Goal: Task Accomplishment & Management: Manage account settings

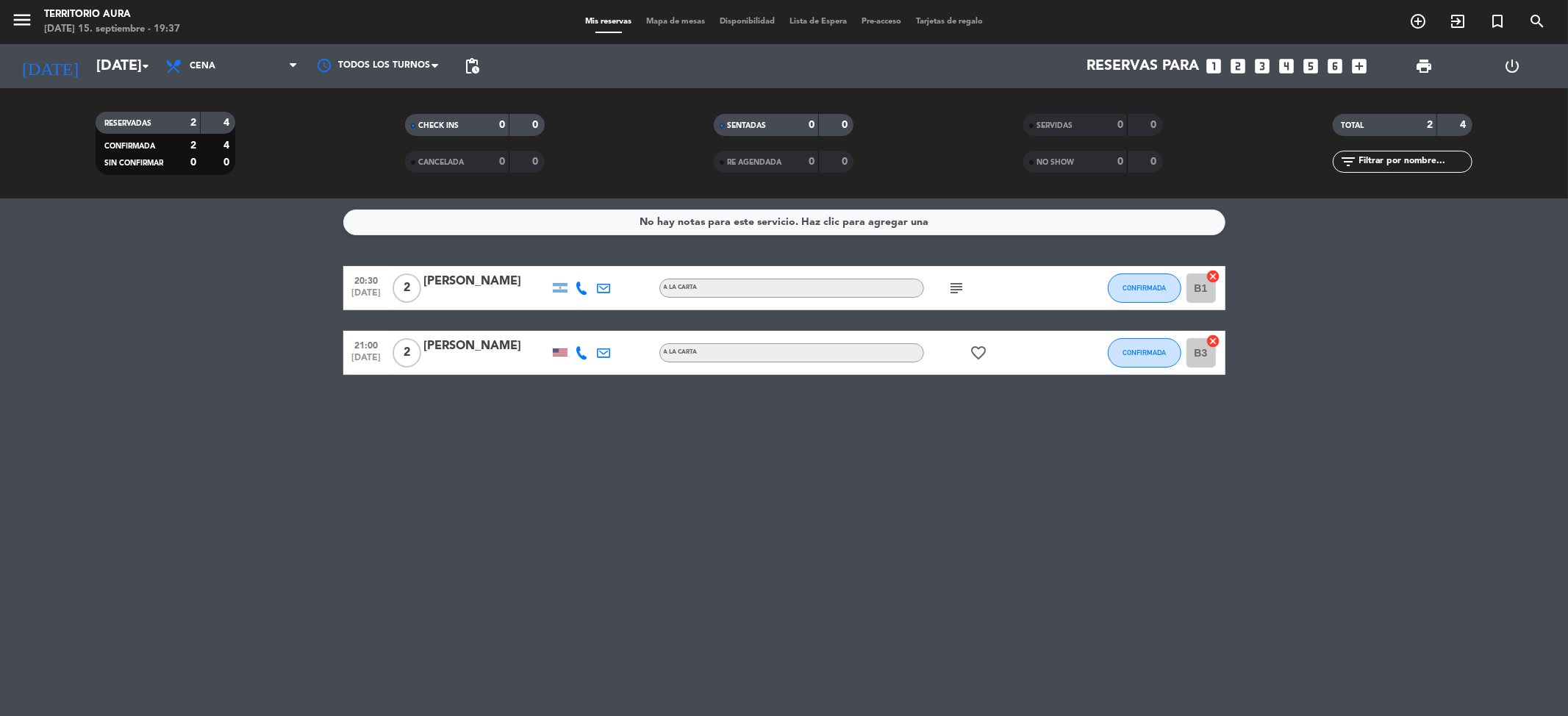
click at [829, 228] on div "No hay notas para este servicio. Haz clic para agregar una" at bounding box center [784, 222] width 289 height 17
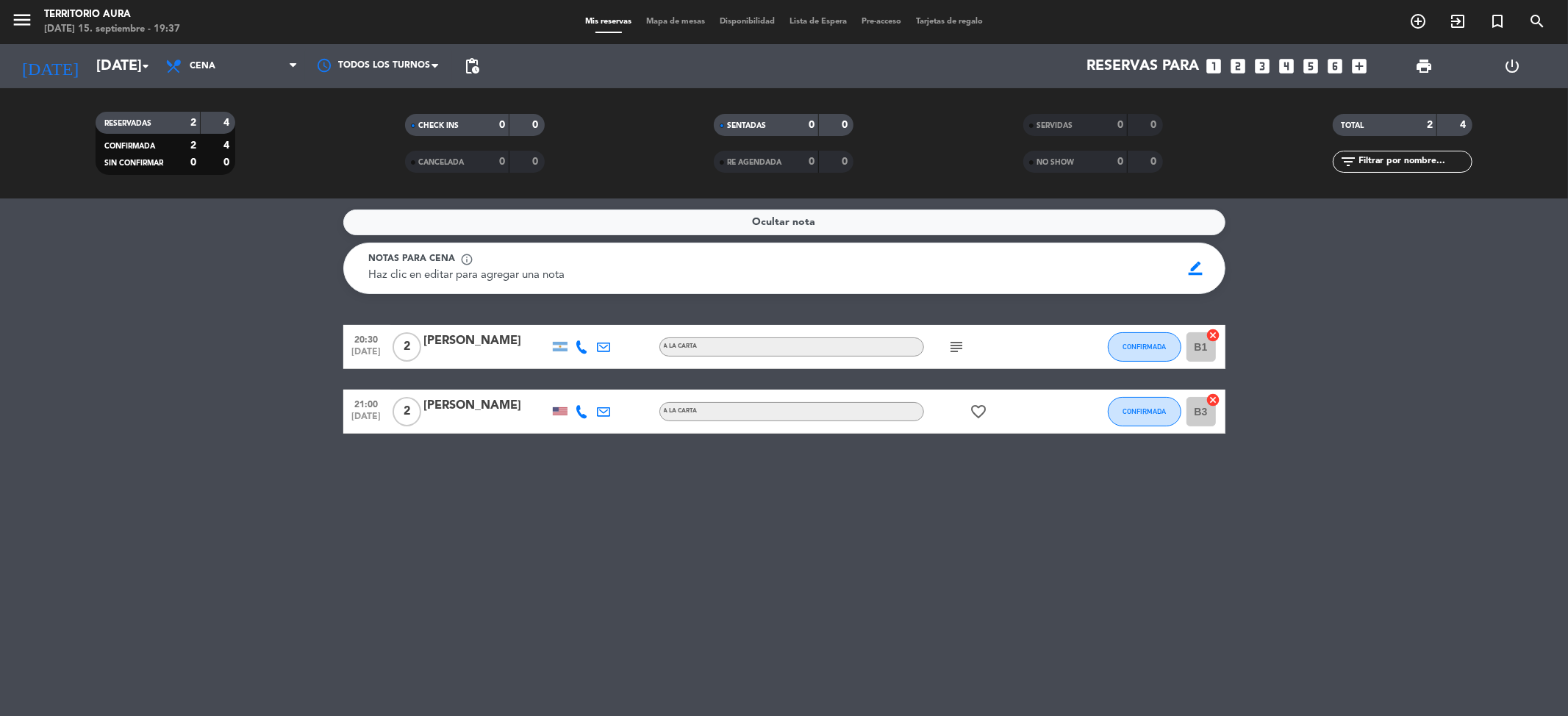
click at [829, 228] on div "Ocultar nota" at bounding box center [784, 222] width 882 height 26
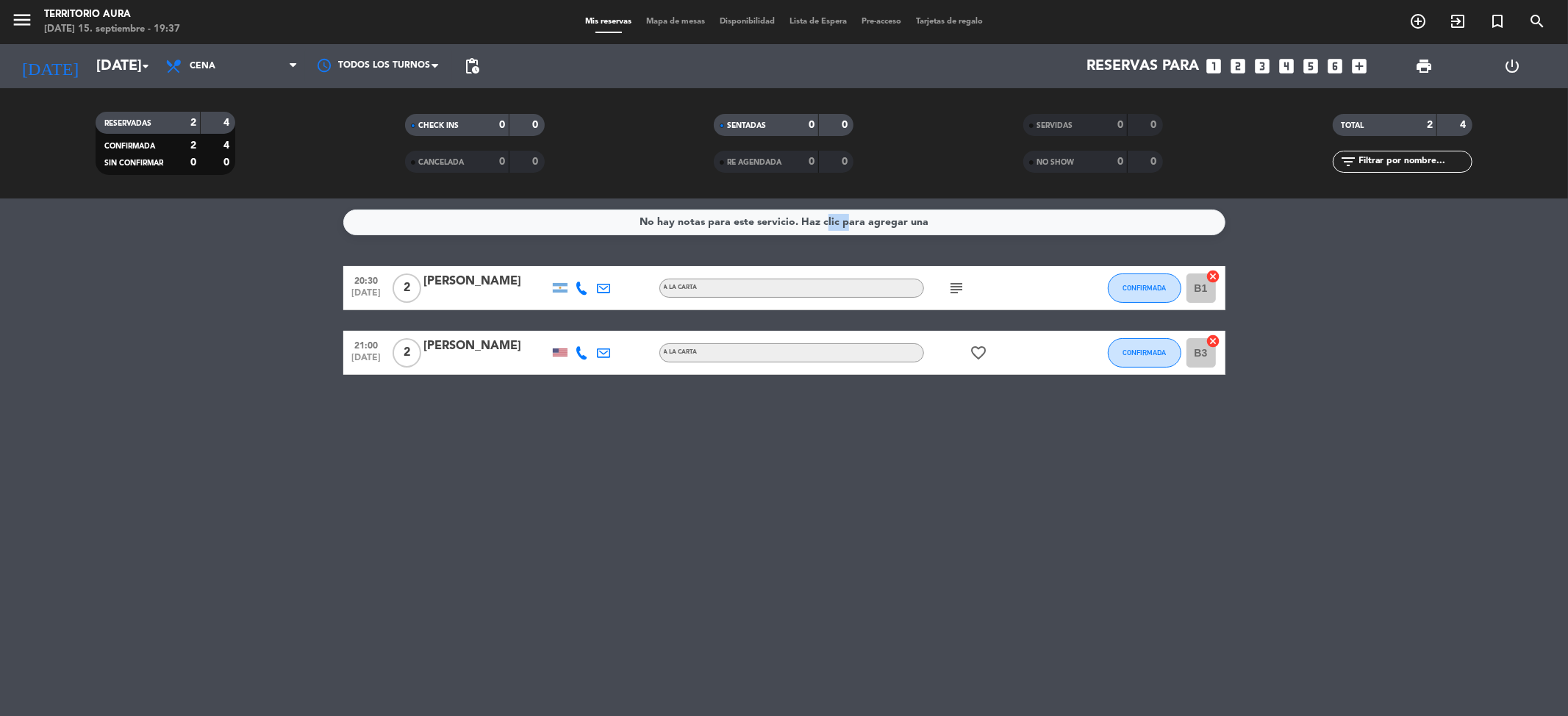
click at [829, 228] on div "No hay notas para este servicio. Haz clic para agregar una" at bounding box center [784, 222] width 289 height 17
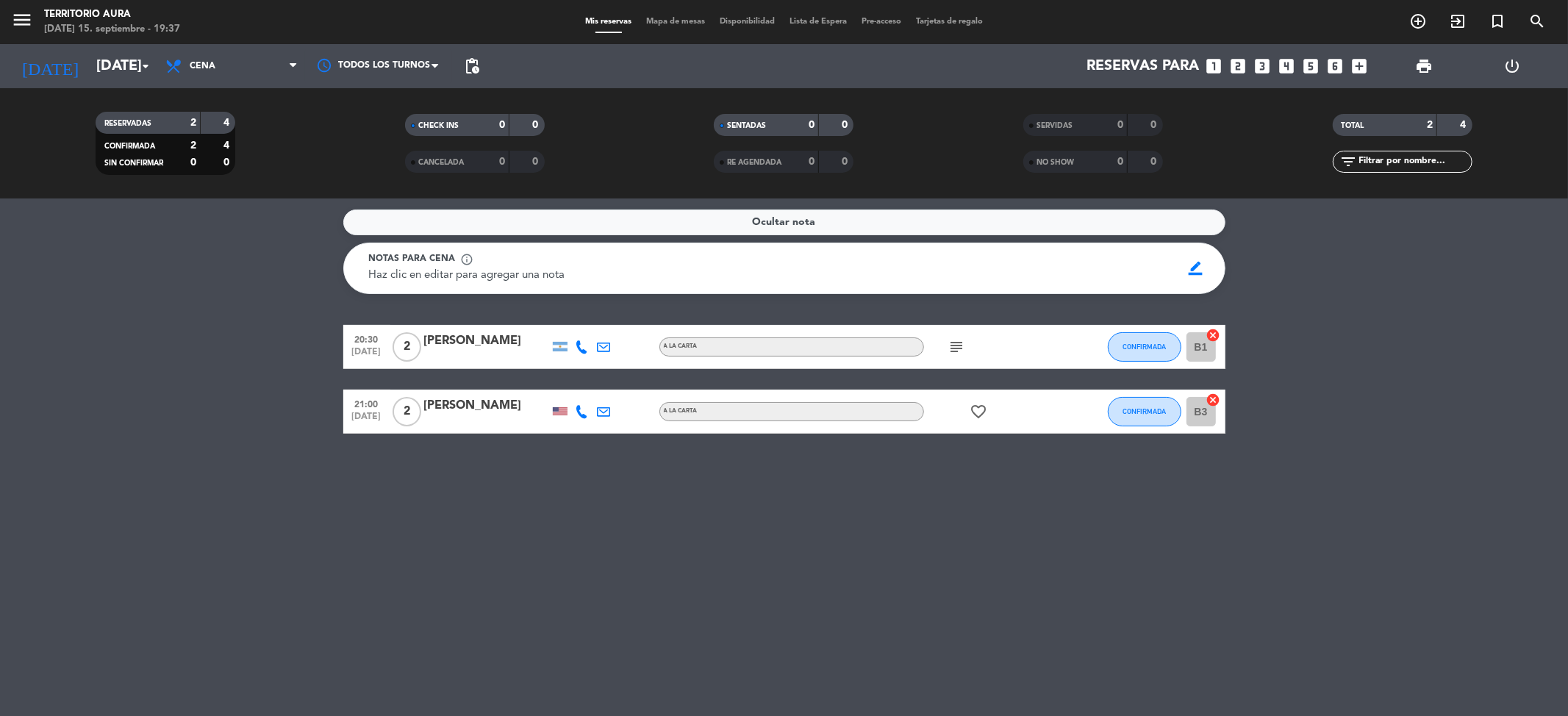
click at [829, 228] on div "Ocultar nota" at bounding box center [784, 222] width 882 height 26
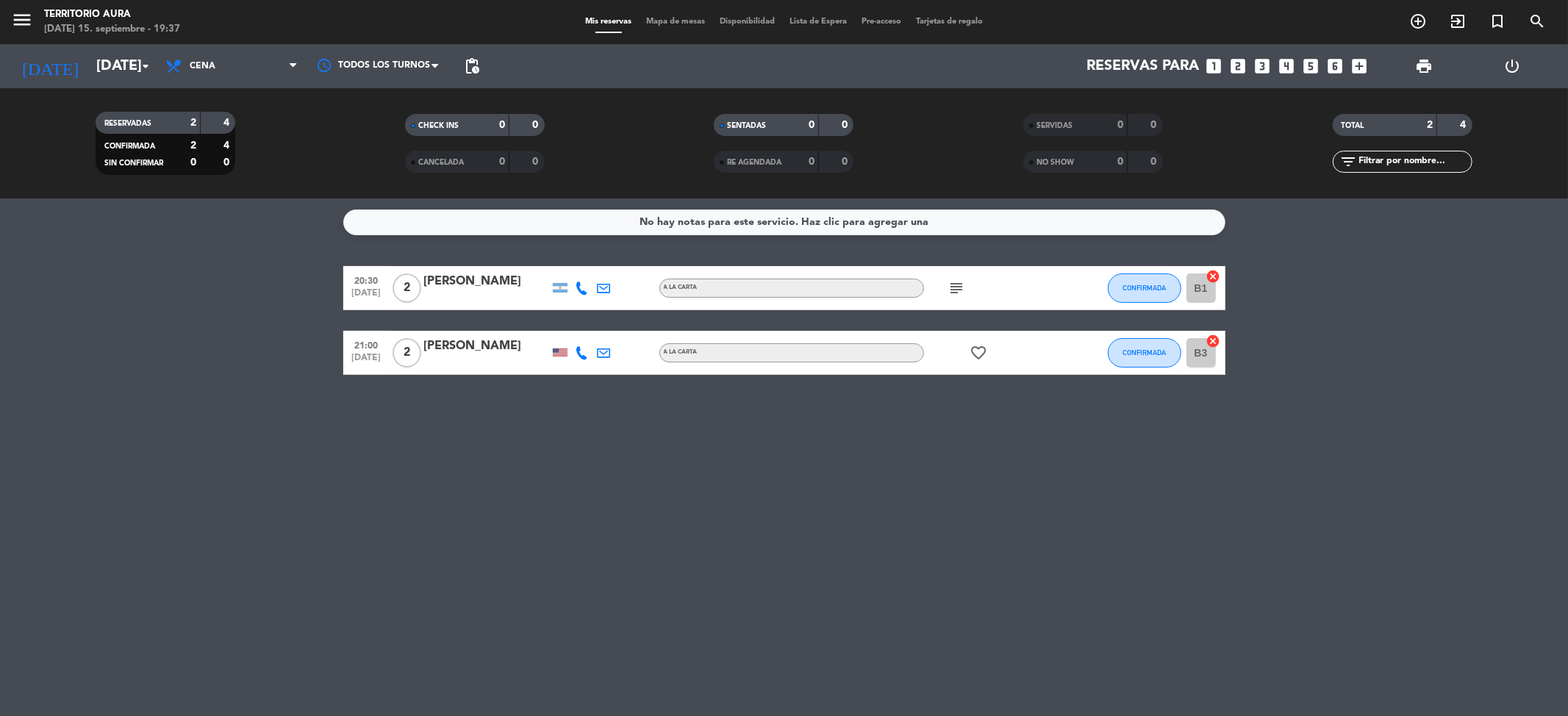
click at [960, 288] on icon "subject" at bounding box center [957, 288] width 18 height 18
click at [577, 288] on icon at bounding box center [582, 288] width 13 height 13
click at [589, 265] on span "content_paste" at bounding box center [594, 263] width 11 height 11
click at [577, 346] on icon at bounding box center [582, 353] width 13 height 13
click at [953, 539] on div "No hay notas para este servicio. Haz clic para agregar una 20:30 [DATE] 2 [PERS…" at bounding box center [784, 457] width 1568 height 517
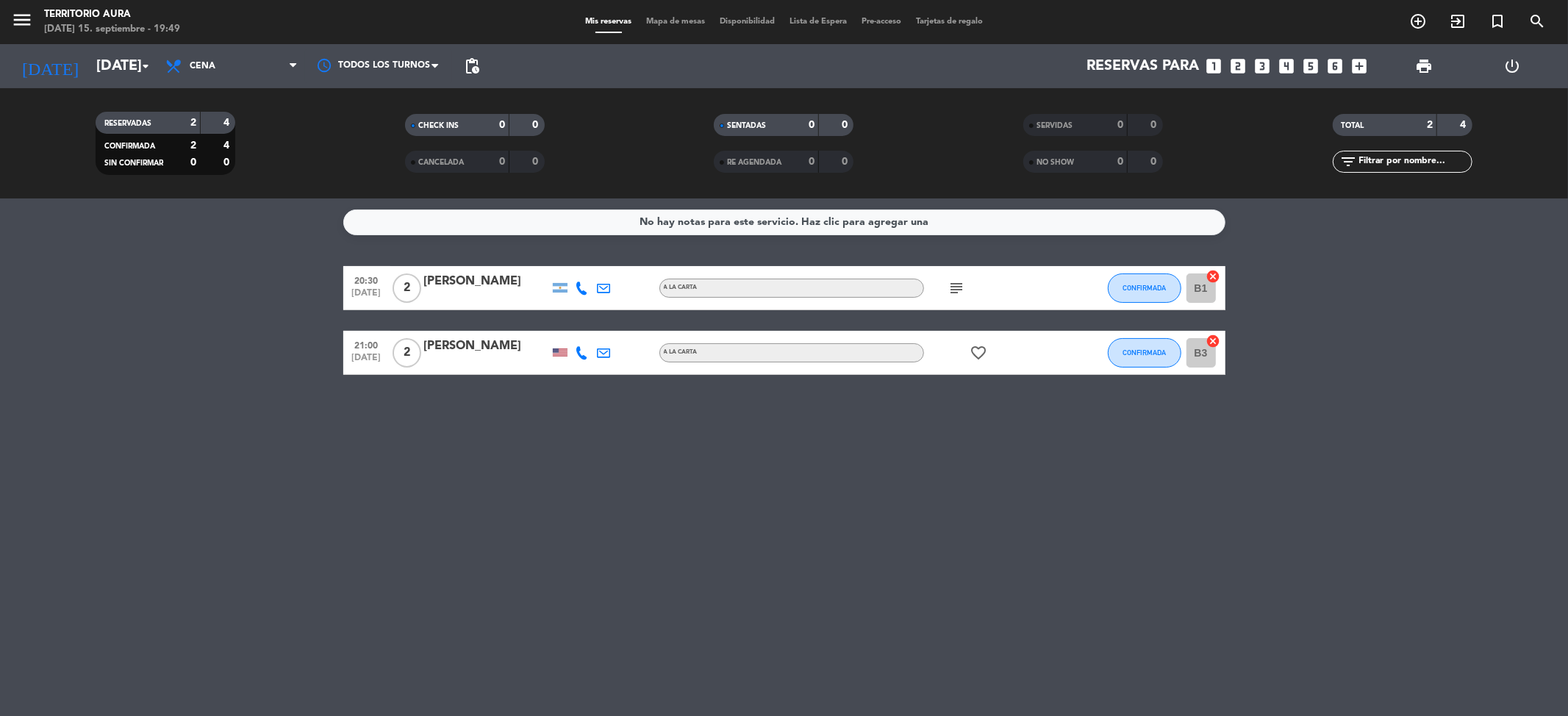
drag, startPoint x: 512, startPoint y: 403, endPoint x: 650, endPoint y: 412, distance: 138.3
click at [650, 412] on div "No hay notas para este servicio. Haz clic para agregar una 20:30 sep. 15 2 sant…" at bounding box center [784, 457] width 1568 height 517
click at [106, 68] on input "[DATE]" at bounding box center [182, 65] width 187 height 32
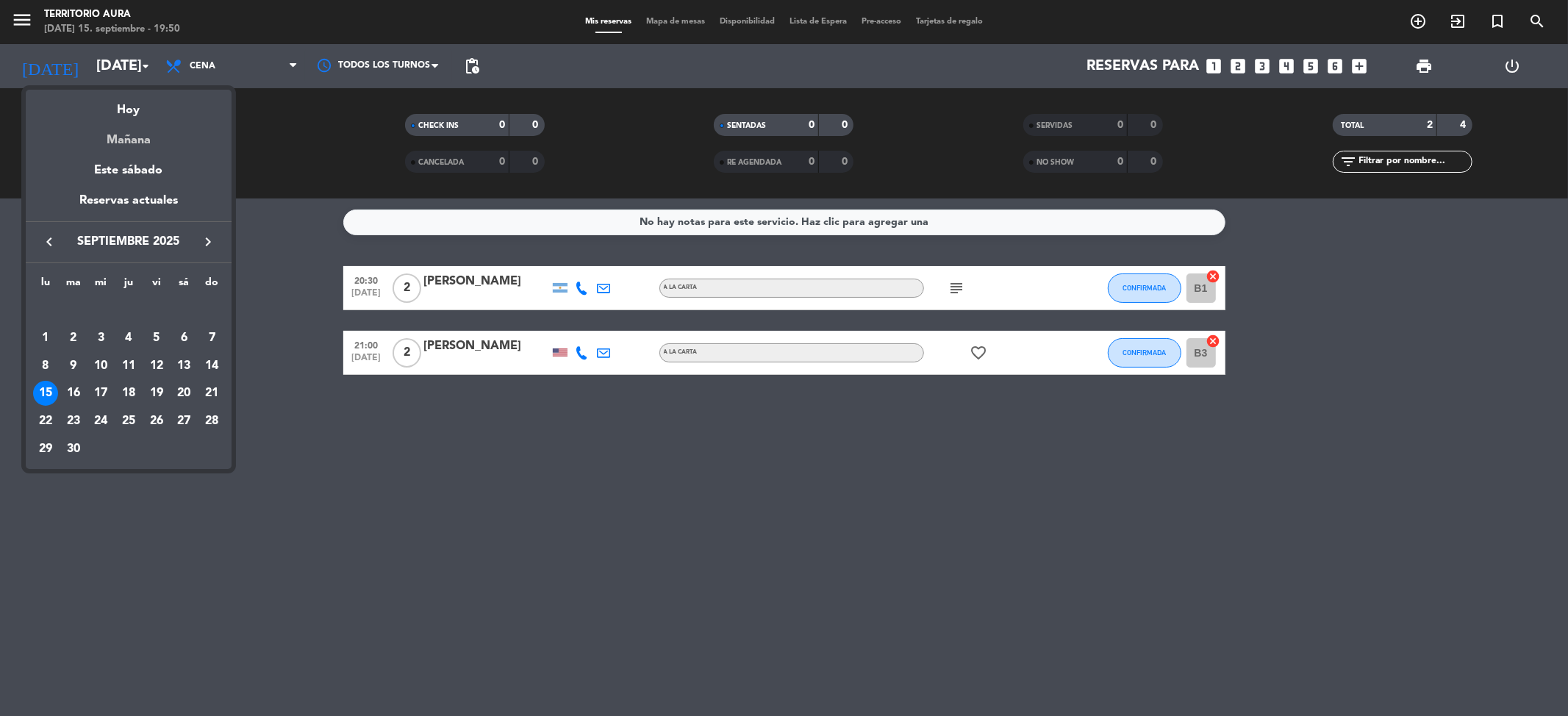
click at [146, 142] on div "Mañana" at bounding box center [129, 135] width 206 height 30
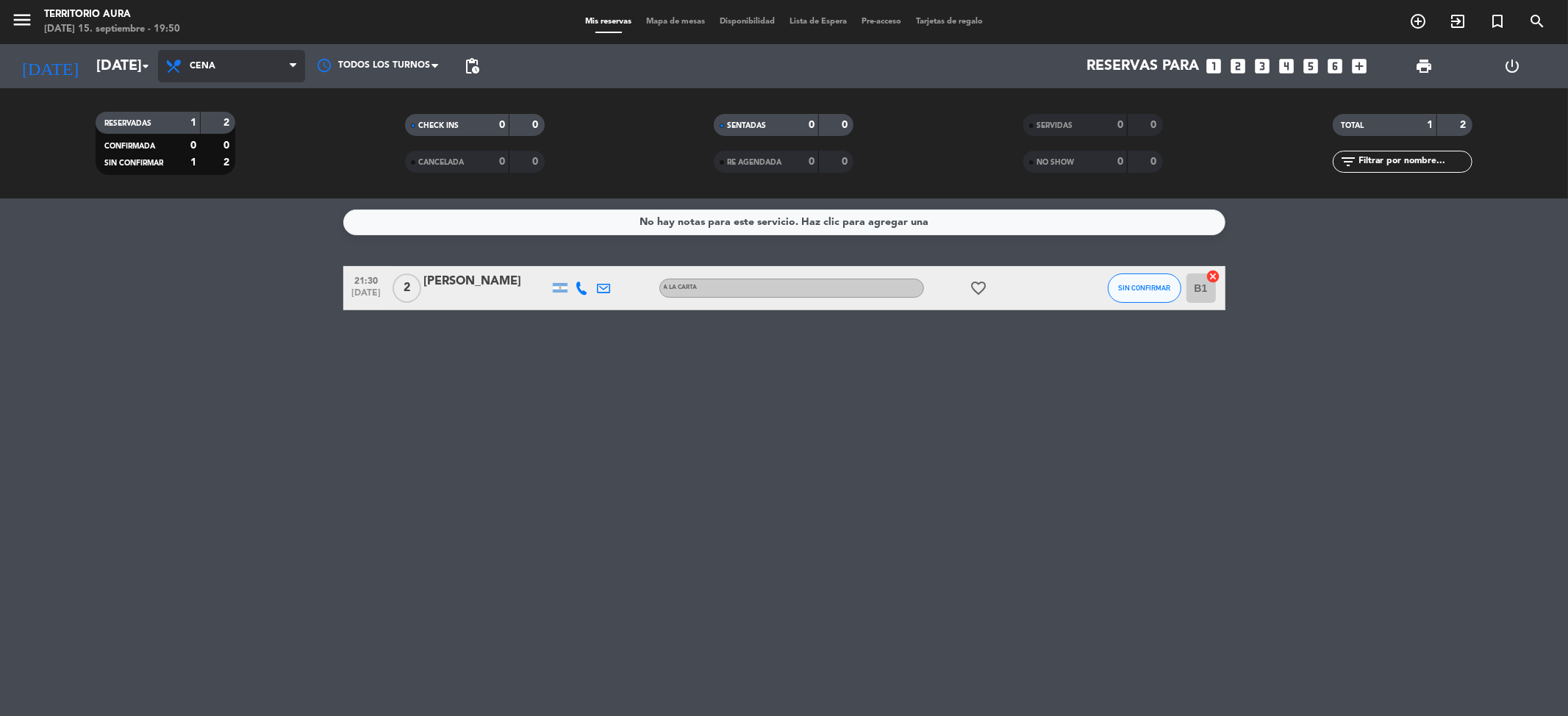
click at [257, 74] on span "Cena" at bounding box center [231, 65] width 147 height 32
click at [221, 137] on div "menu TERRITORIO AURA lunes 15. septiembre - 19:50 Mis reservas Mapa de mesas Di…" at bounding box center [784, 99] width 1568 height 199
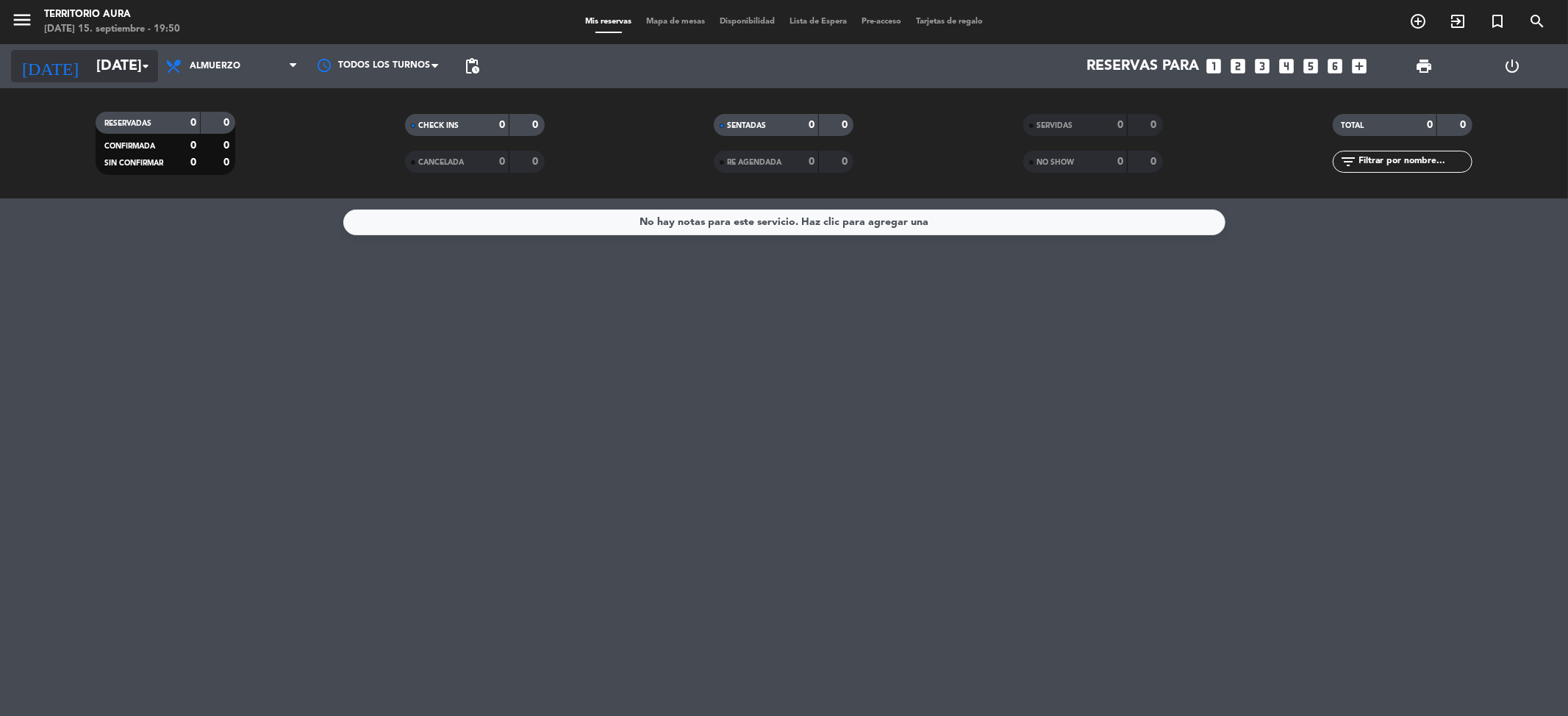
click at [91, 60] on input "mar. 16 sep." at bounding box center [182, 65] width 187 height 32
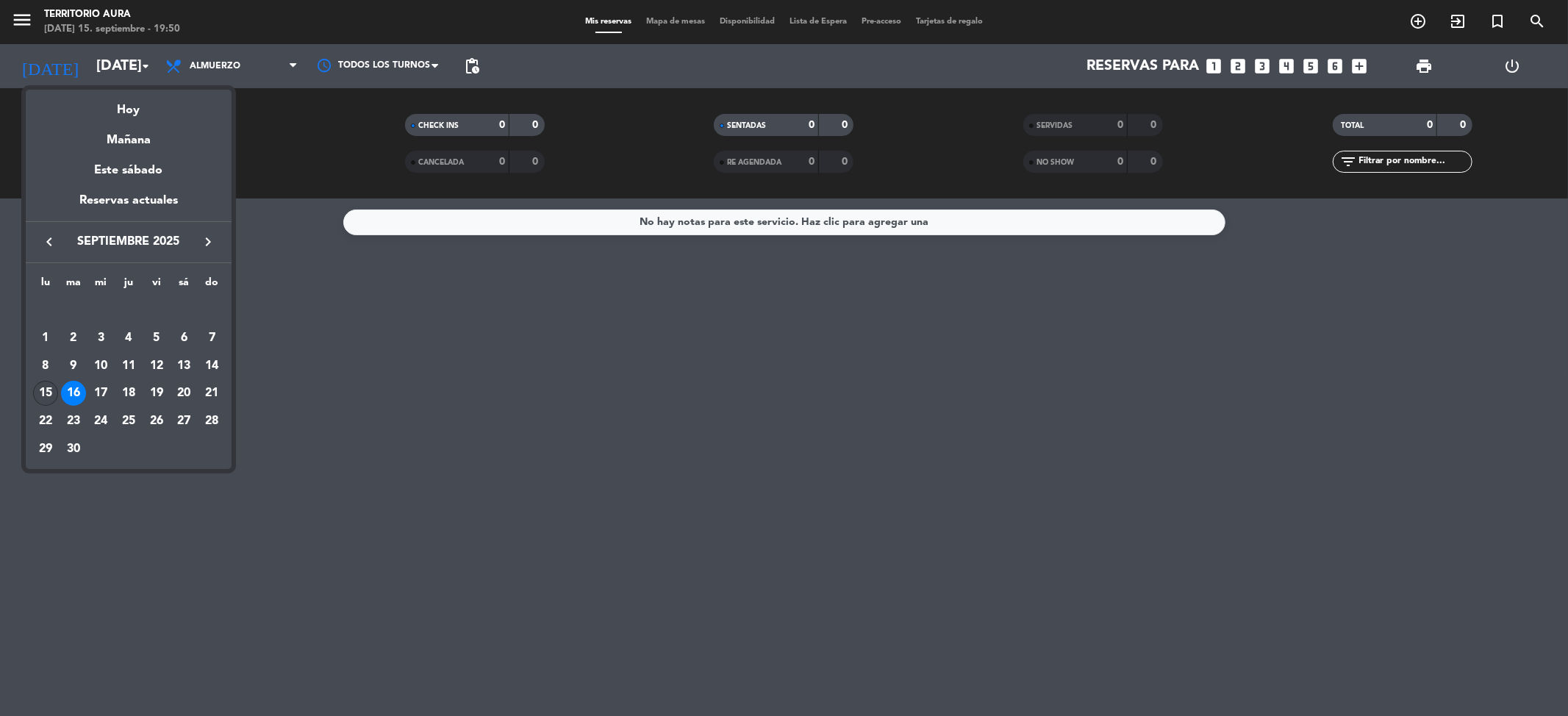
click at [51, 391] on div "15" at bounding box center [45, 394] width 25 height 25
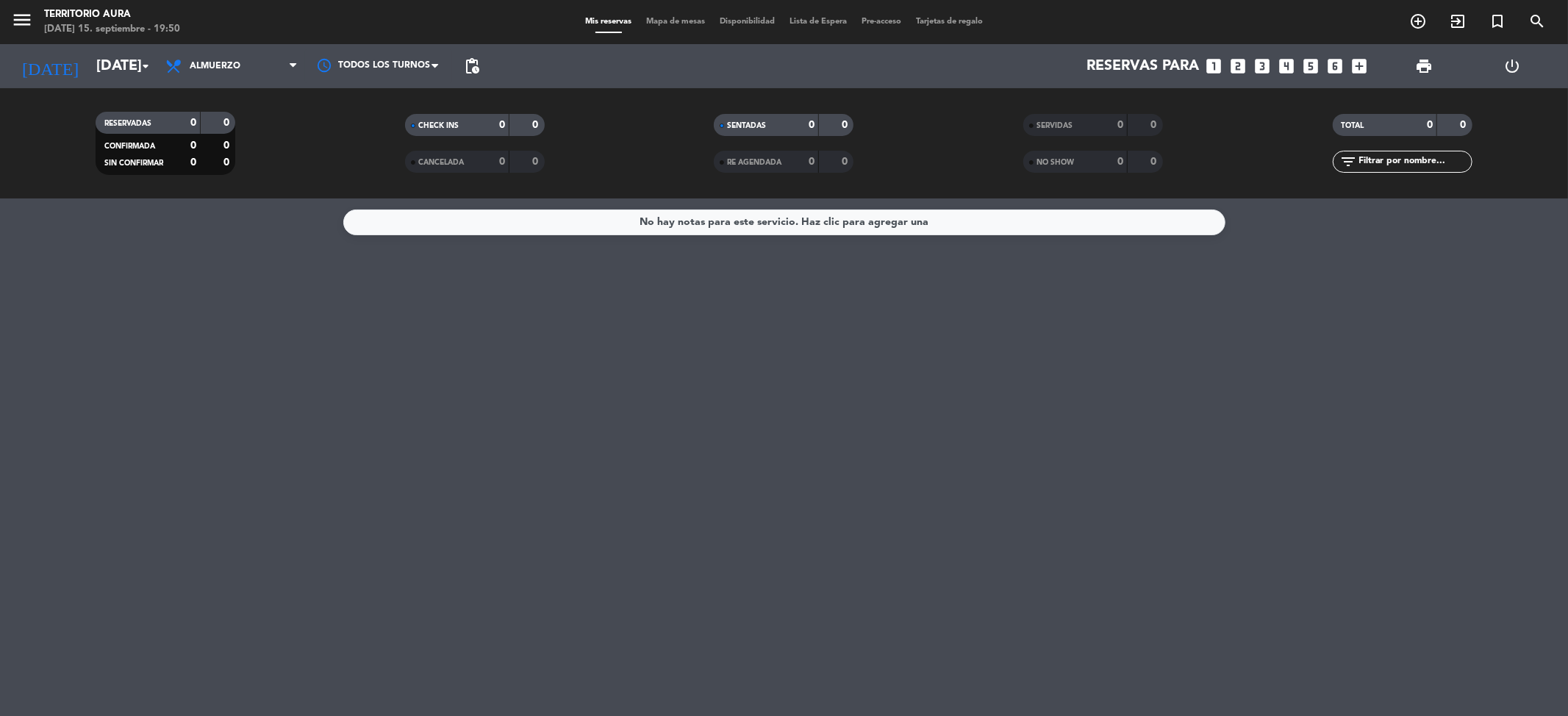
type input "[DATE]"
click at [244, 81] on span "Almuerzo" at bounding box center [231, 65] width 147 height 32
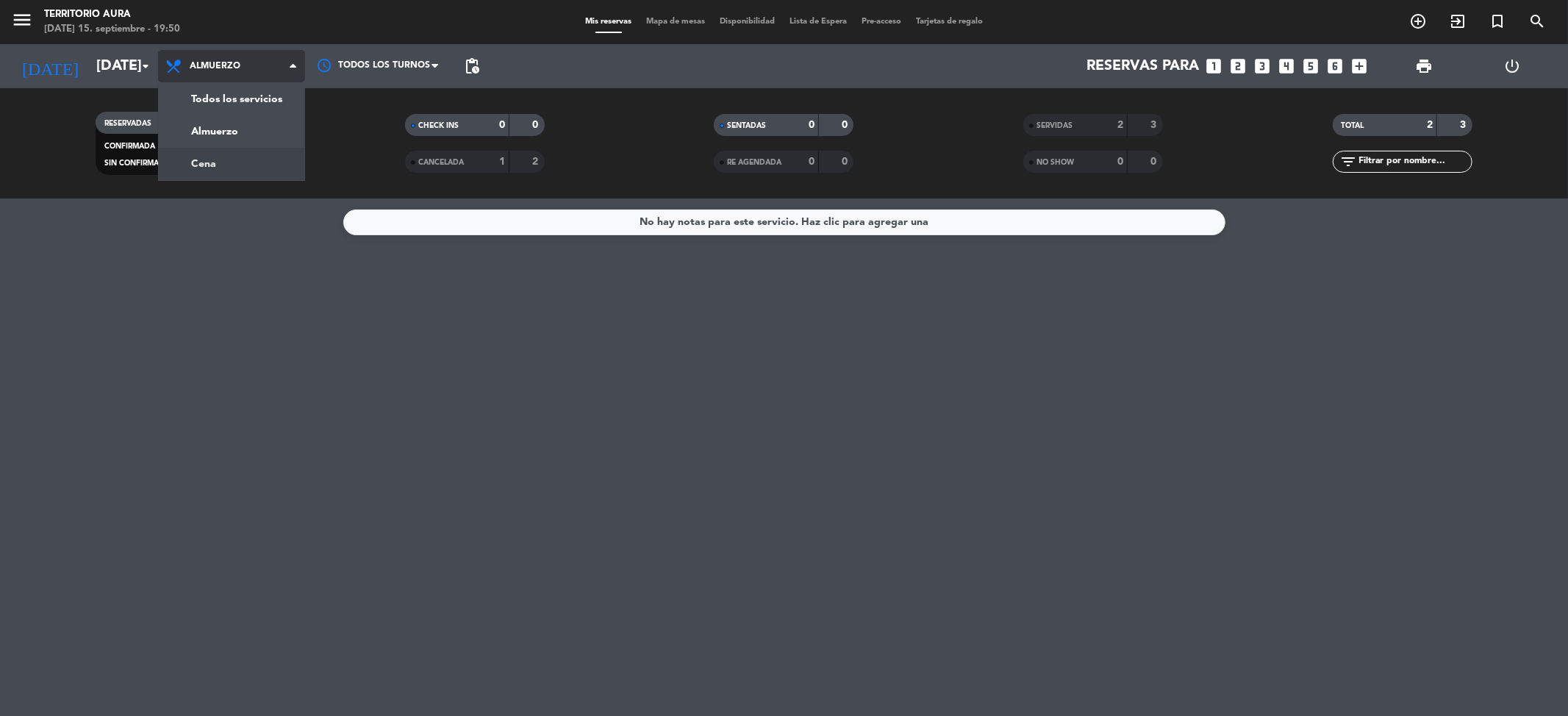
click at [242, 166] on div "menu TERRITORIO AURA lunes 15. septiembre - 19:50 Mis reservas Mapa de mesas Di…" at bounding box center [784, 99] width 1568 height 199
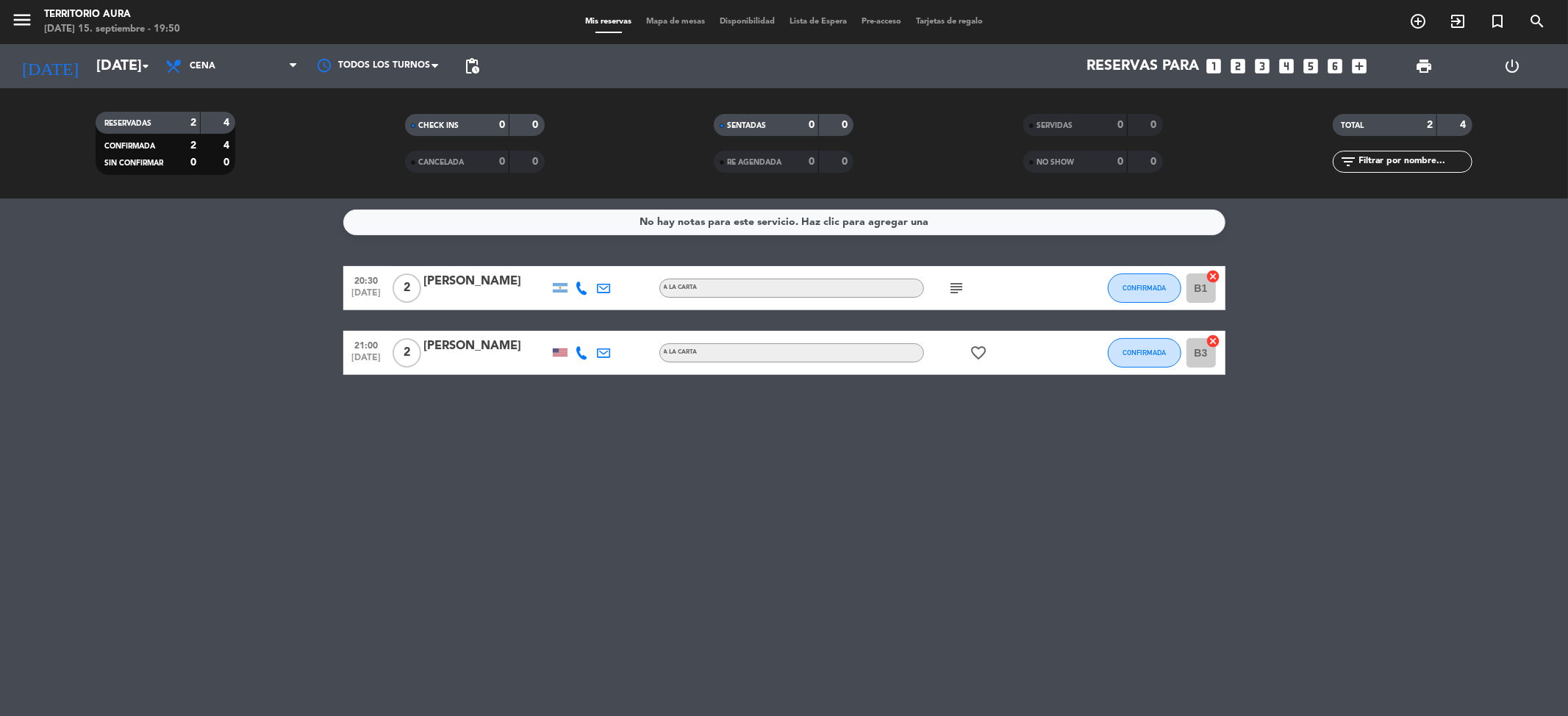
drag, startPoint x: 801, startPoint y: 345, endPoint x: 794, endPoint y: 354, distance: 11.4
click at [794, 354] on div "A LA CARTA" at bounding box center [792, 353] width 265 height 19
click at [757, 360] on div "A LA CARTA" at bounding box center [792, 353] width 265 height 19
click at [598, 359] on div at bounding box center [604, 352] width 22 height 43
click at [601, 351] on icon at bounding box center [604, 353] width 13 height 13
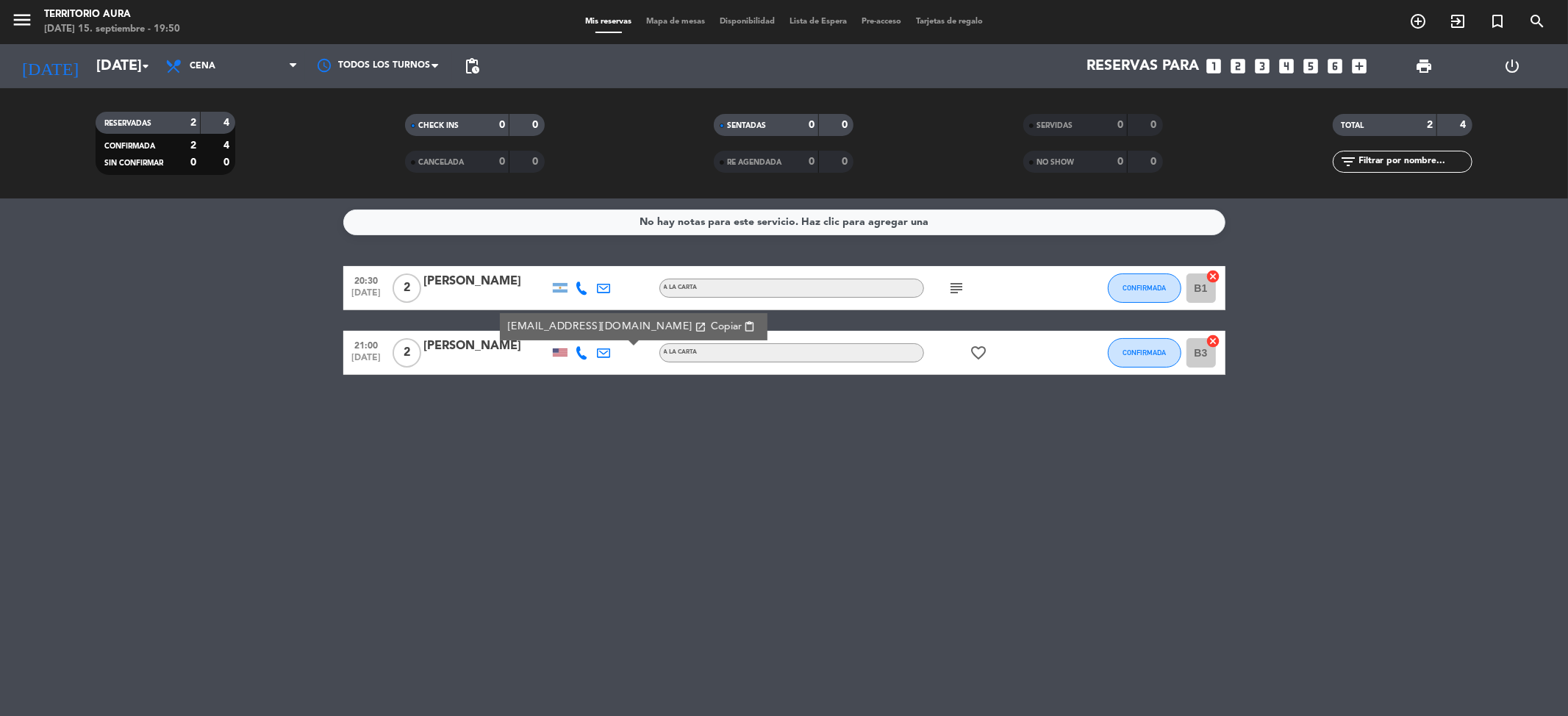
click at [601, 351] on icon at bounding box center [604, 353] width 13 height 13
click at [601, 332] on link "andrehorvath@gmail.com open_in_new" at bounding box center [606, 327] width 199 height 17
